Goal: Task Accomplishment & Management: Use online tool/utility

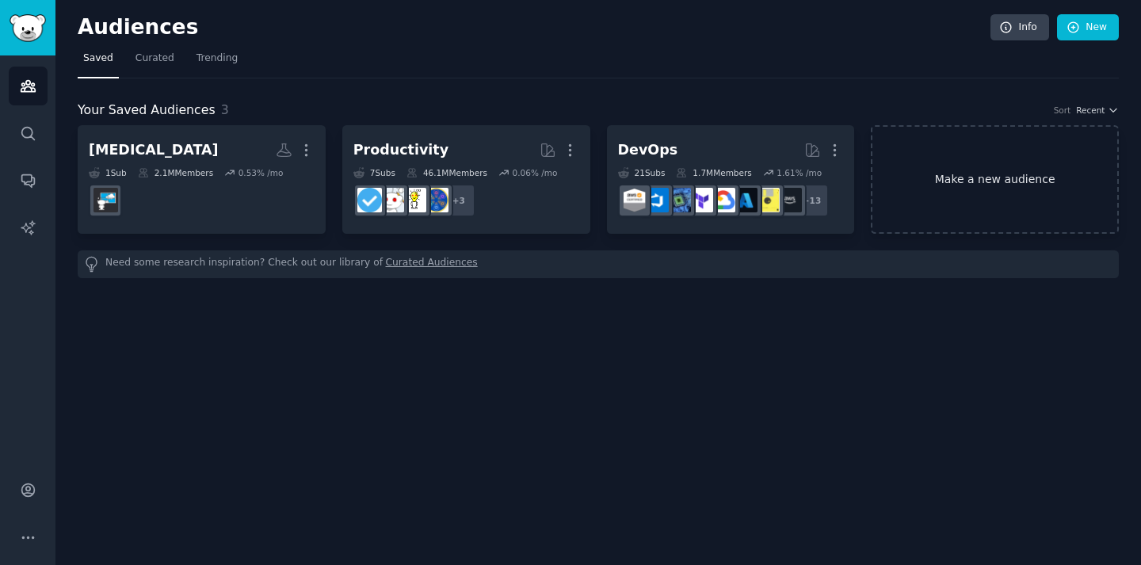
click at [744, 189] on link "Make a new audience" at bounding box center [995, 179] width 248 height 109
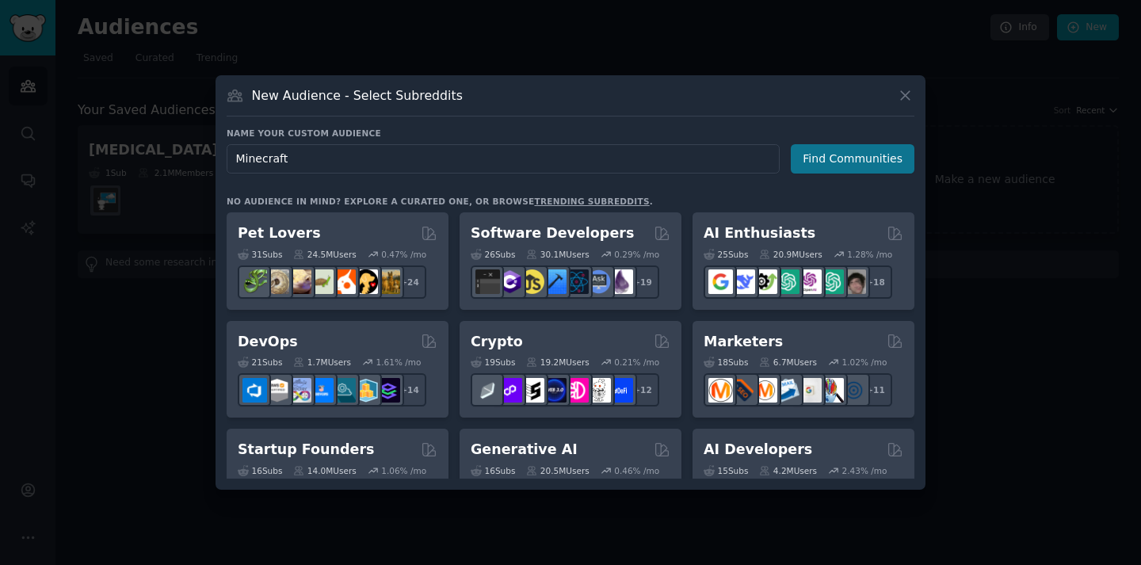
type input "Minecraft"
click at [744, 155] on button "Find Communities" at bounding box center [853, 158] width 124 height 29
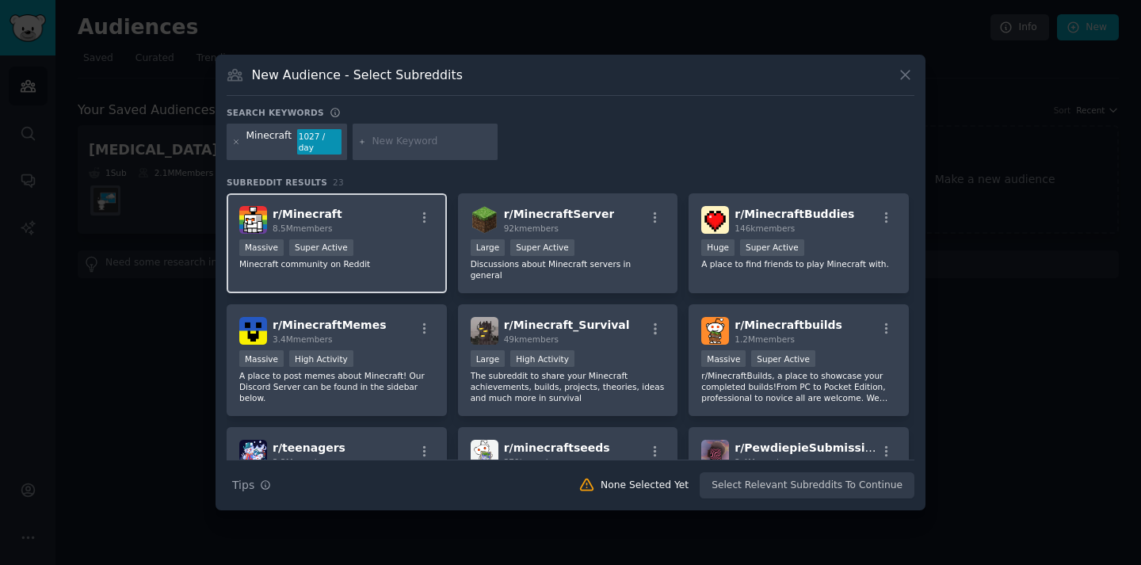
click at [343, 211] on div "r/ Minecraft 8.5M members" at bounding box center [336, 220] width 195 height 28
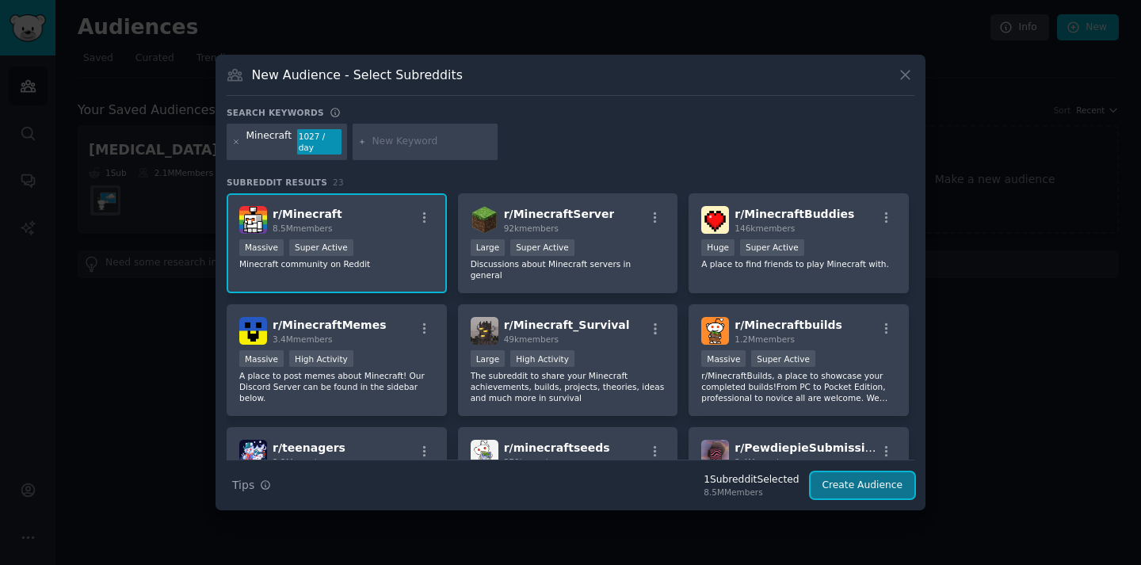
click at [744, 474] on button "Create Audience" at bounding box center [863, 485] width 105 height 27
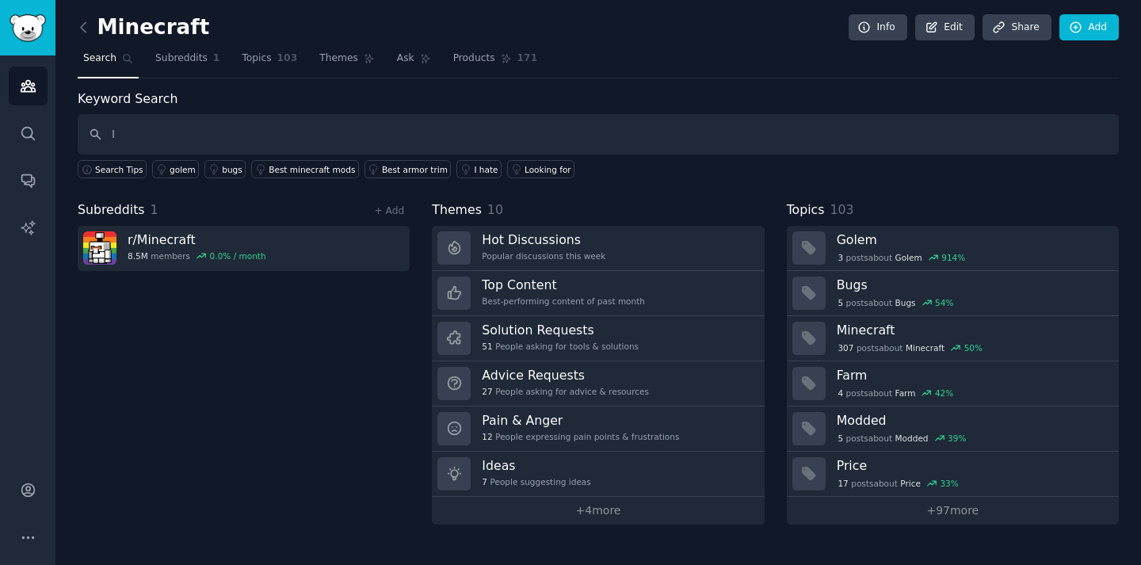
type input "I"
type input "I wish there was an app"
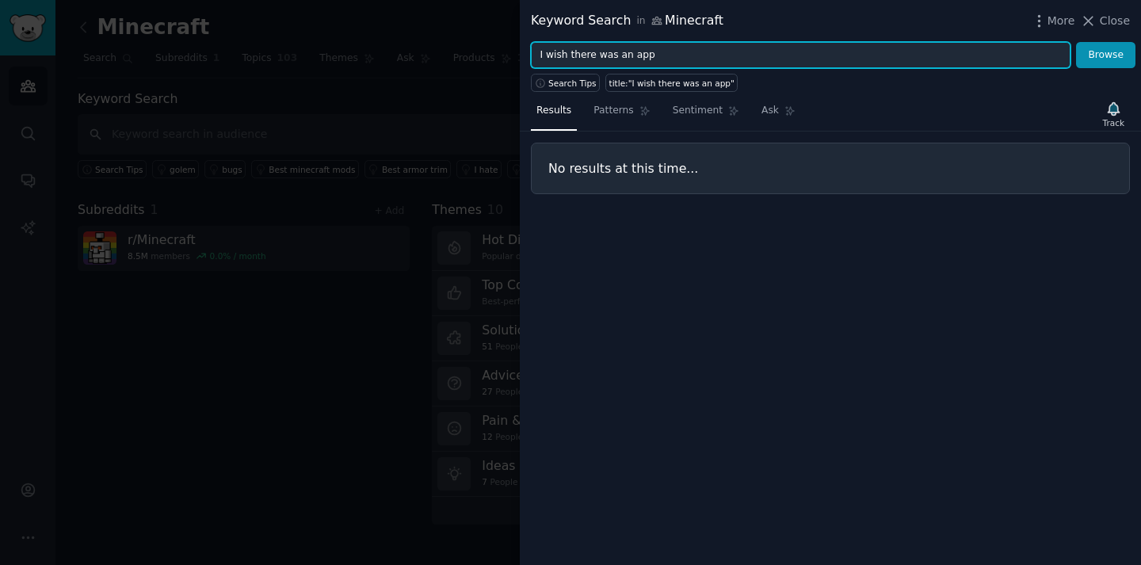
drag, startPoint x: 687, startPoint y: 58, endPoint x: 514, endPoint y: 55, distance: 173.6
click at [514, 56] on div "Keyword Search in Minecraft More Close I wish there was an app Browse Search Ti…" at bounding box center [570, 282] width 1141 height 565
click at [744, 42] on button "Browse" at bounding box center [1105, 55] width 59 height 27
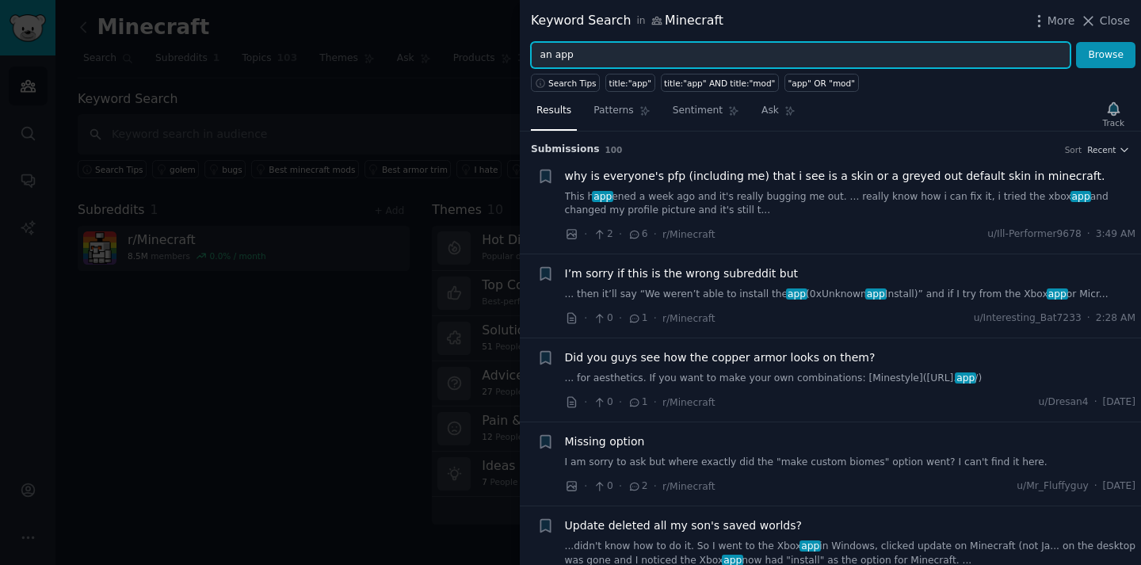
type input "an app"
click at [744, 42] on button "Browse" at bounding box center [1105, 55] width 59 height 27
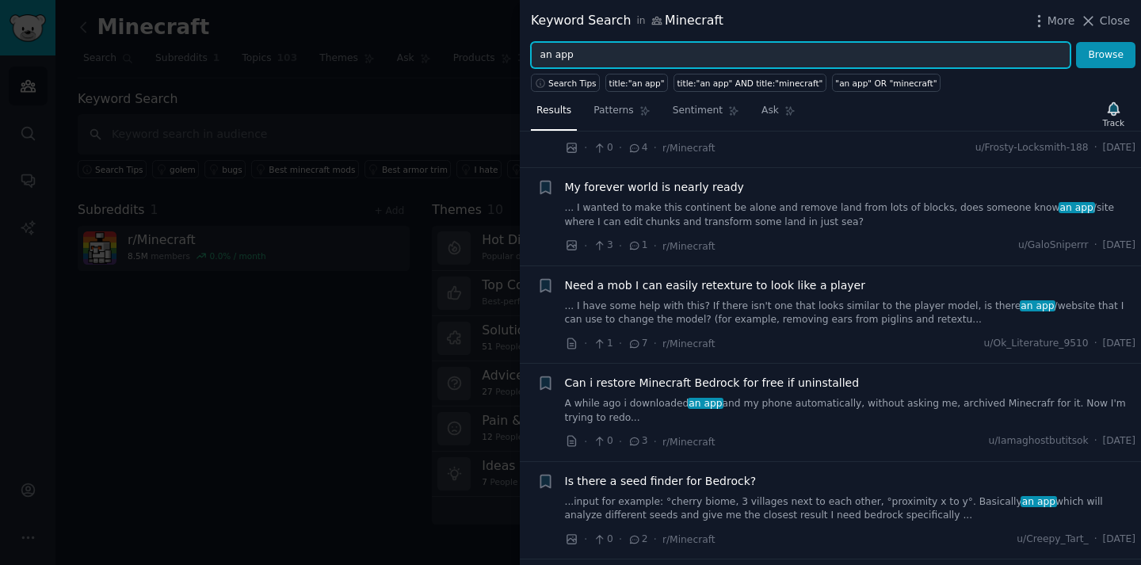
scroll to position [189, 0]
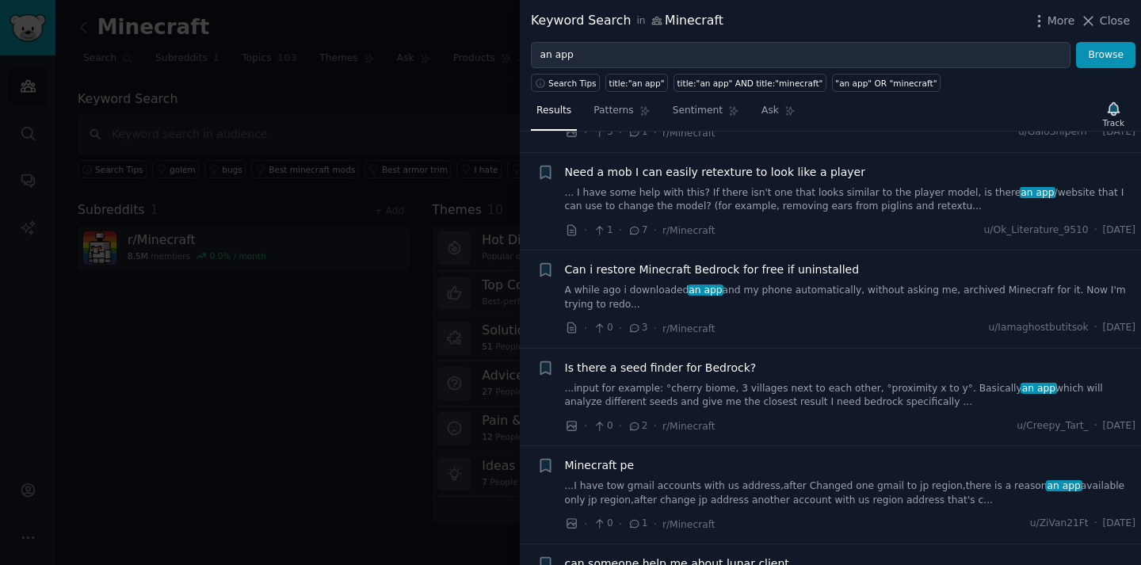
click at [619, 369] on span "Is there a seed finder for Bedrock?" at bounding box center [661, 368] width 192 height 17
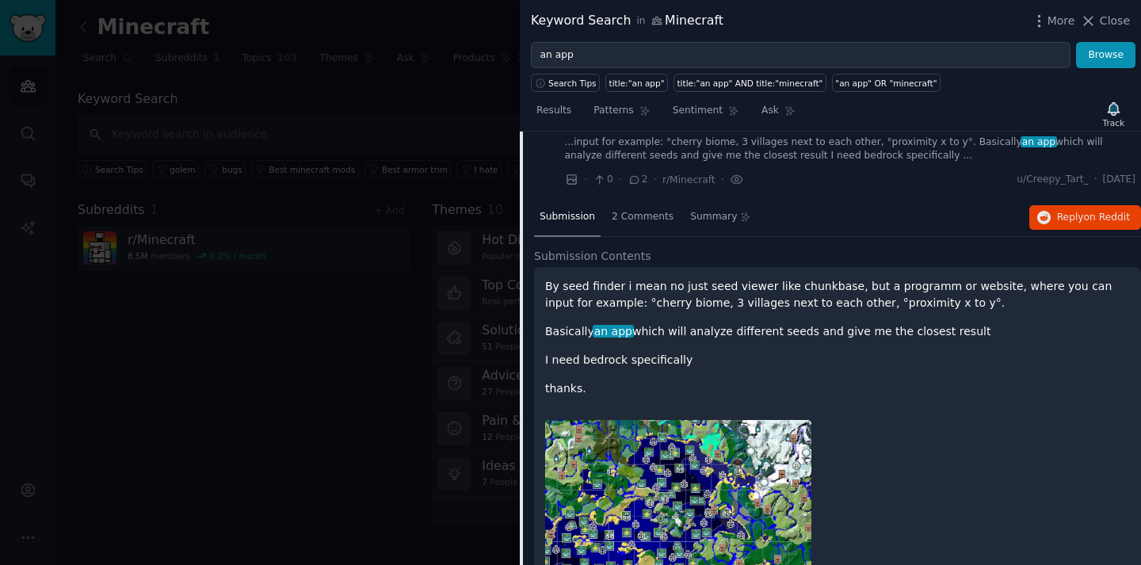
scroll to position [398, 0]
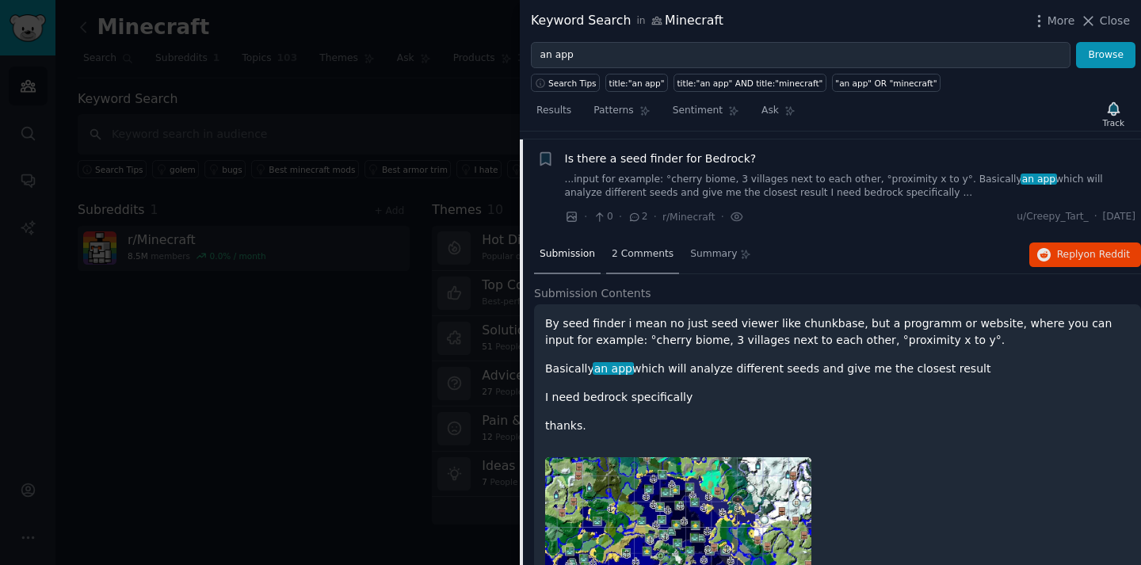
click at [642, 258] on span "2 Comments" at bounding box center [643, 254] width 62 height 14
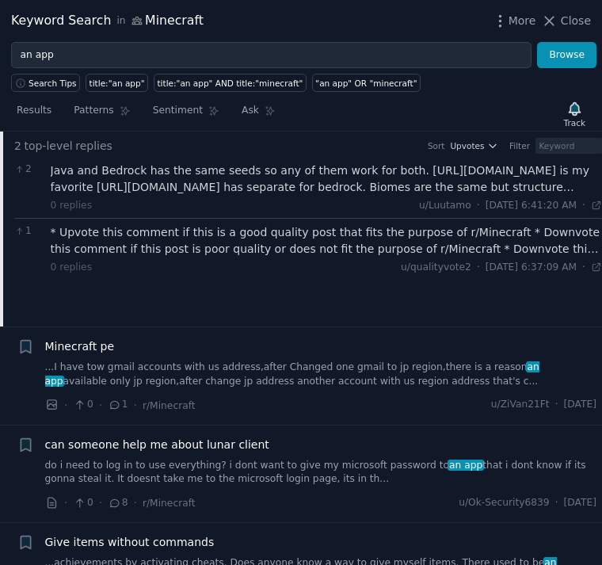
scroll to position [0, 0]
